Goal: Check status

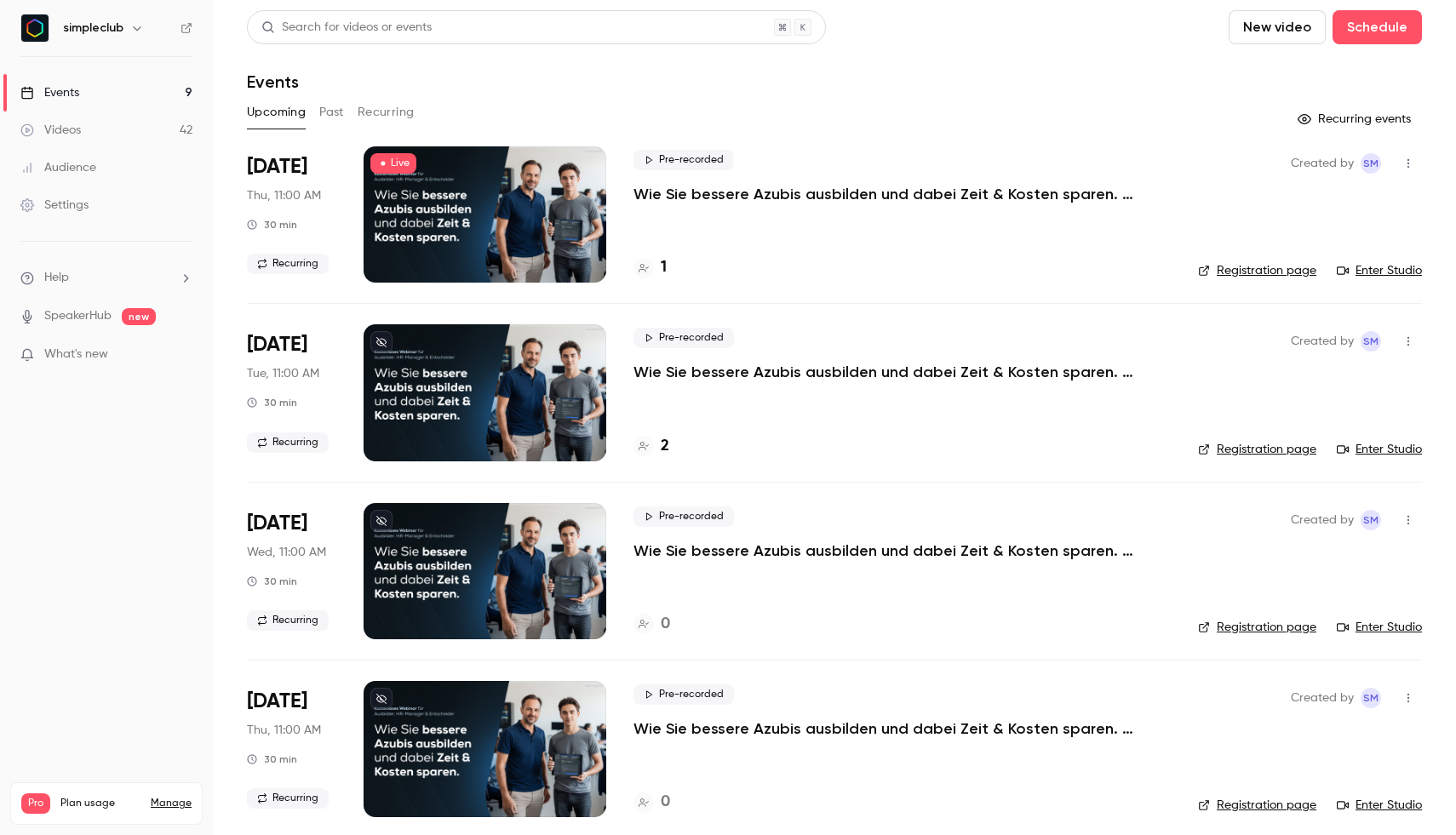
click at [288, 161] on span "[DATE]" at bounding box center [278, 166] width 61 height 28
click at [778, 182] on div "Pre-recorded Wie Sie bessere Azubis ausbilden und dabei Zeit & Kosten sparen. (…" at bounding box center [902, 177] width 537 height 54
click at [704, 200] on p "Wie Sie bessere Azubis ausbilden und dabei Zeit & Kosten sparen. (Donnerstag, 1…" at bounding box center [890, 195] width 511 height 21
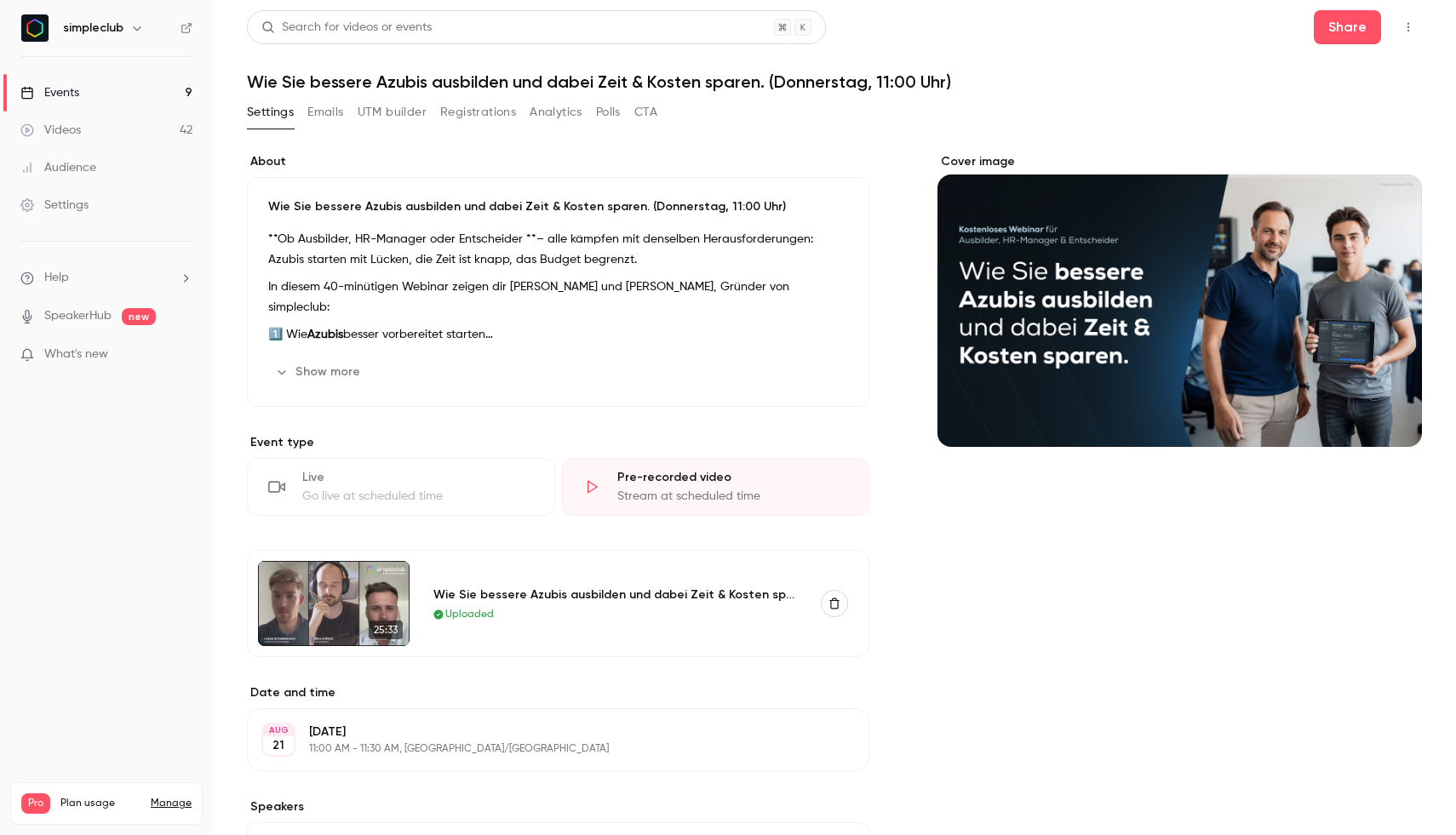
click at [441, 108] on button "Registrations" at bounding box center [478, 112] width 76 height 28
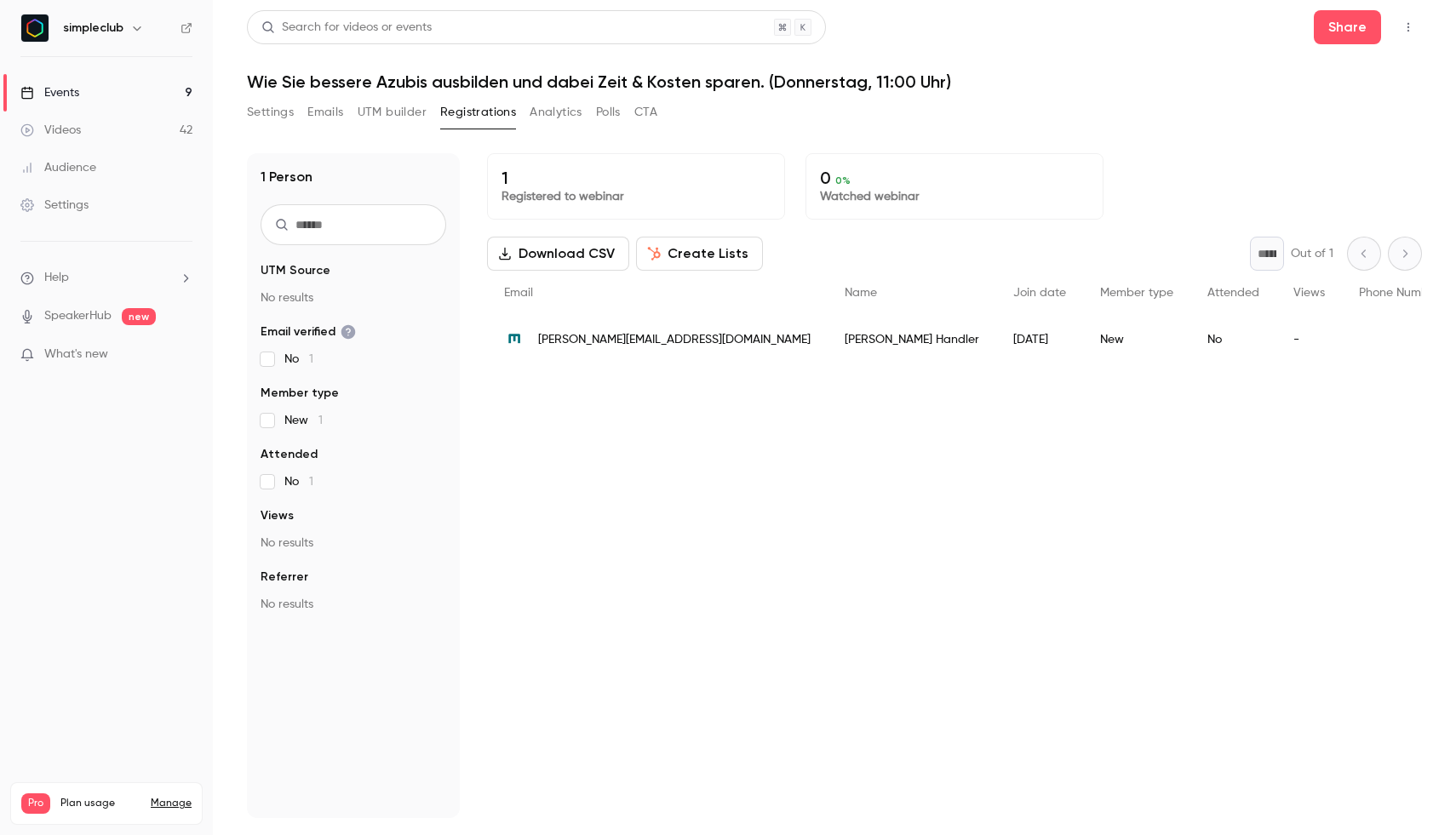
click at [652, 429] on div "1 Registered to webinar 0 0 % Watched webinar Download CSV Create Lists * Out o…" at bounding box center [955, 485] width 935 height 665
click at [281, 119] on button "Settings" at bounding box center [270, 112] width 47 height 28
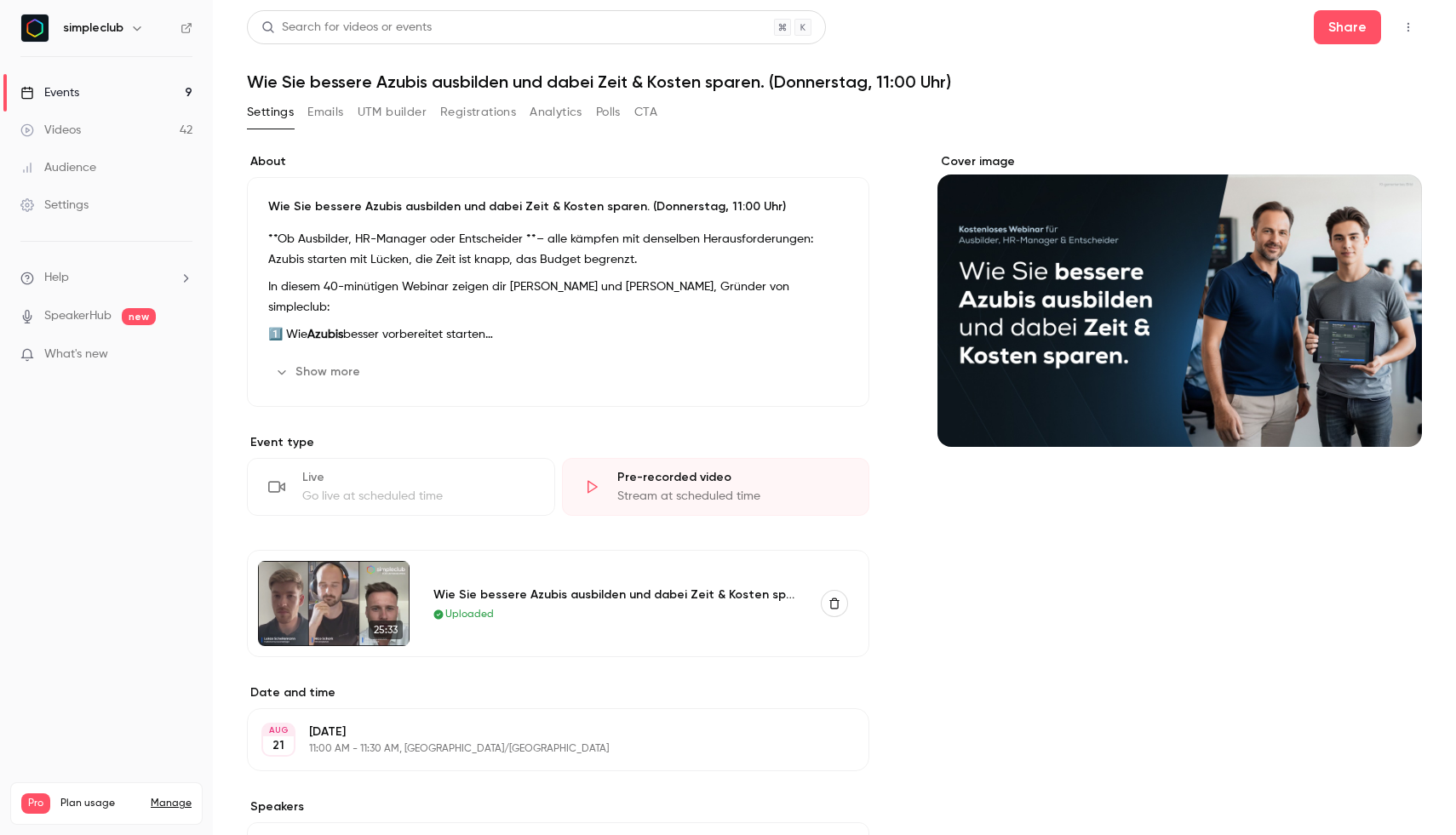
click at [459, 123] on button "Registrations" at bounding box center [478, 112] width 76 height 28
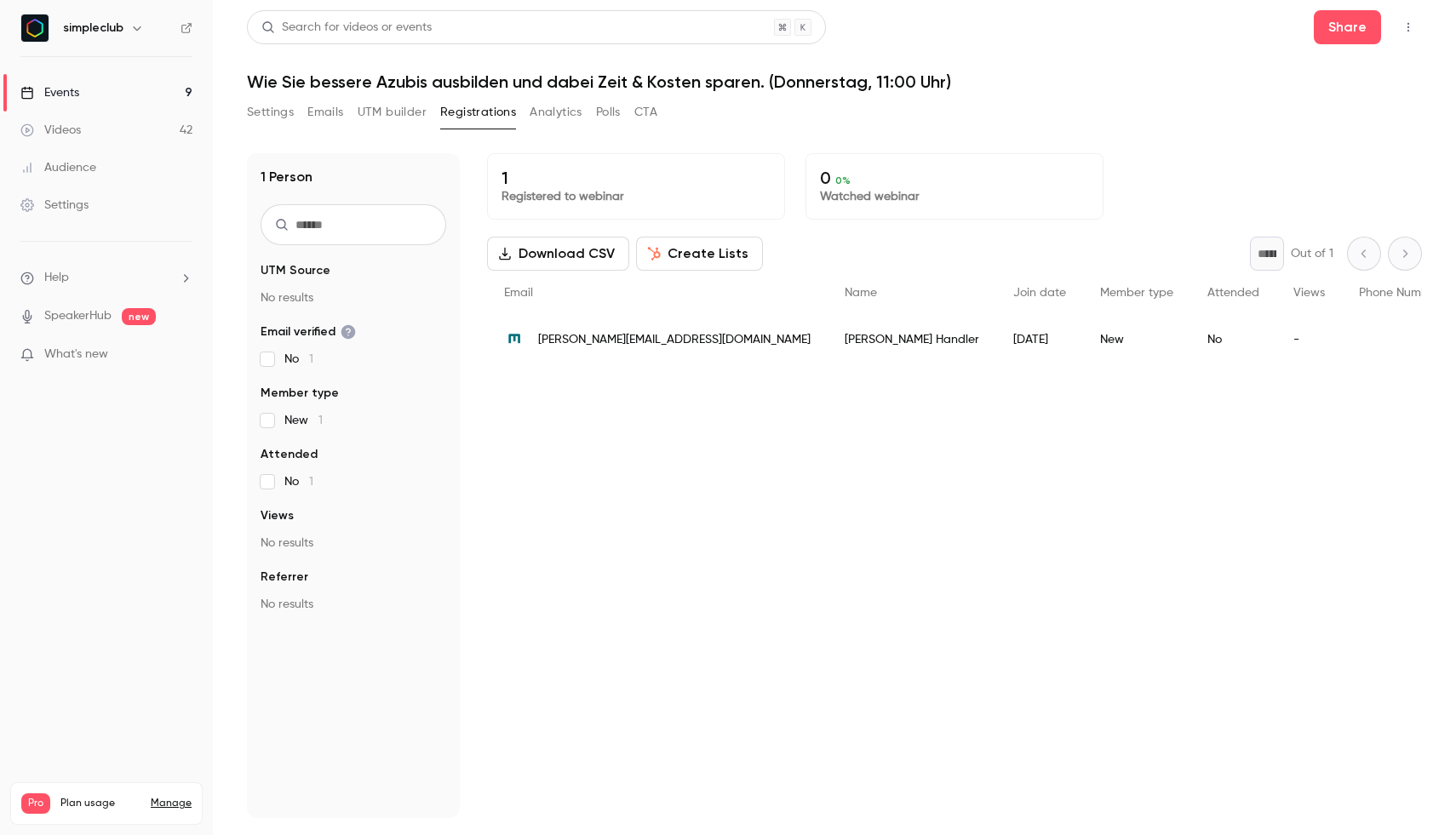
click at [134, 86] on link "Events 9" at bounding box center [106, 92] width 213 height 37
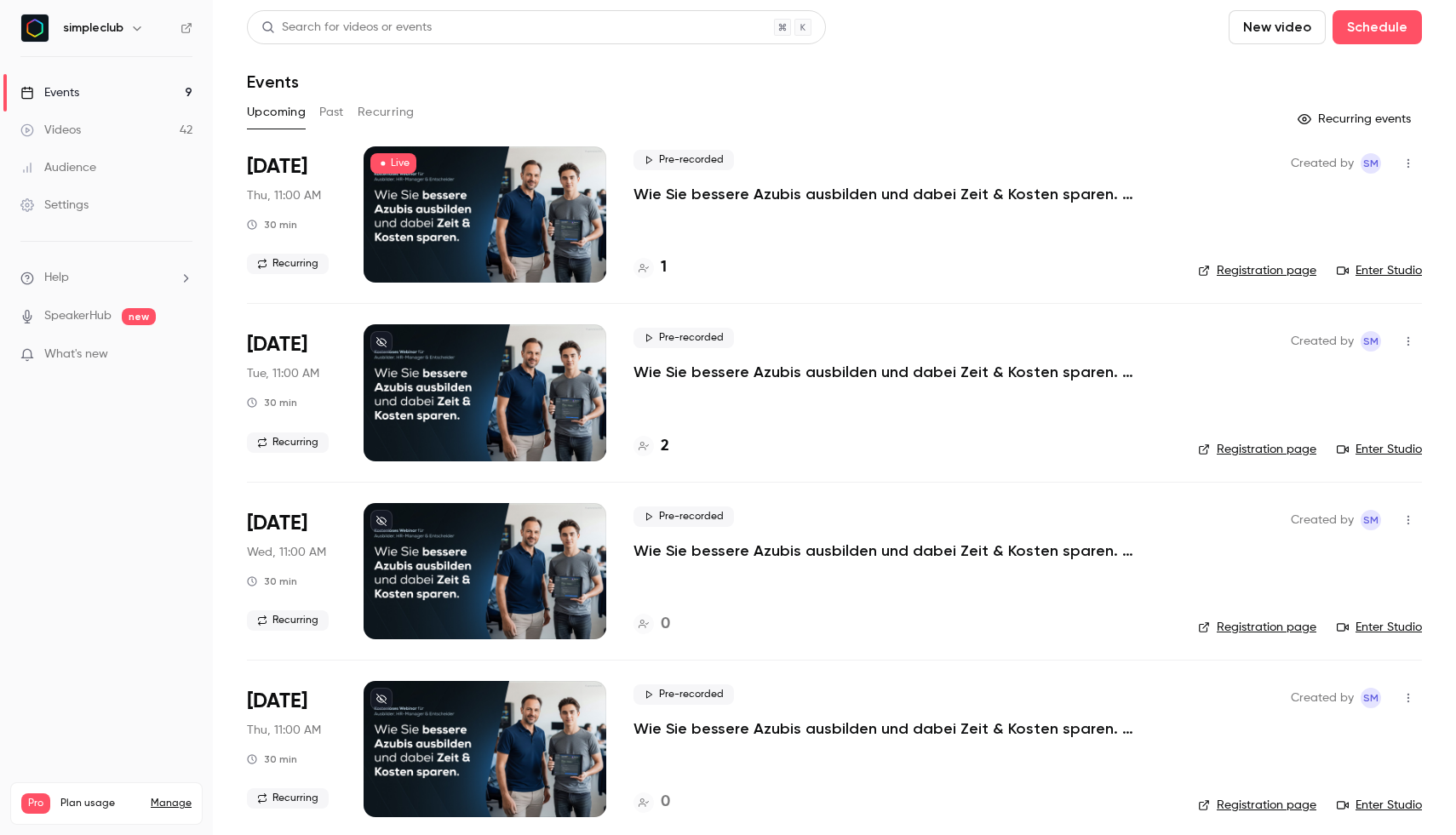
click at [680, 211] on div "Pre-recorded Wie Sie bessere Azubis ausbilden und dabei Zeit & Kosten sparen. (…" at bounding box center [902, 214] width 537 height 136
click at [665, 270] on h4 "1" at bounding box center [663, 268] width 6 height 23
